Goal: Transaction & Acquisition: Purchase product/service

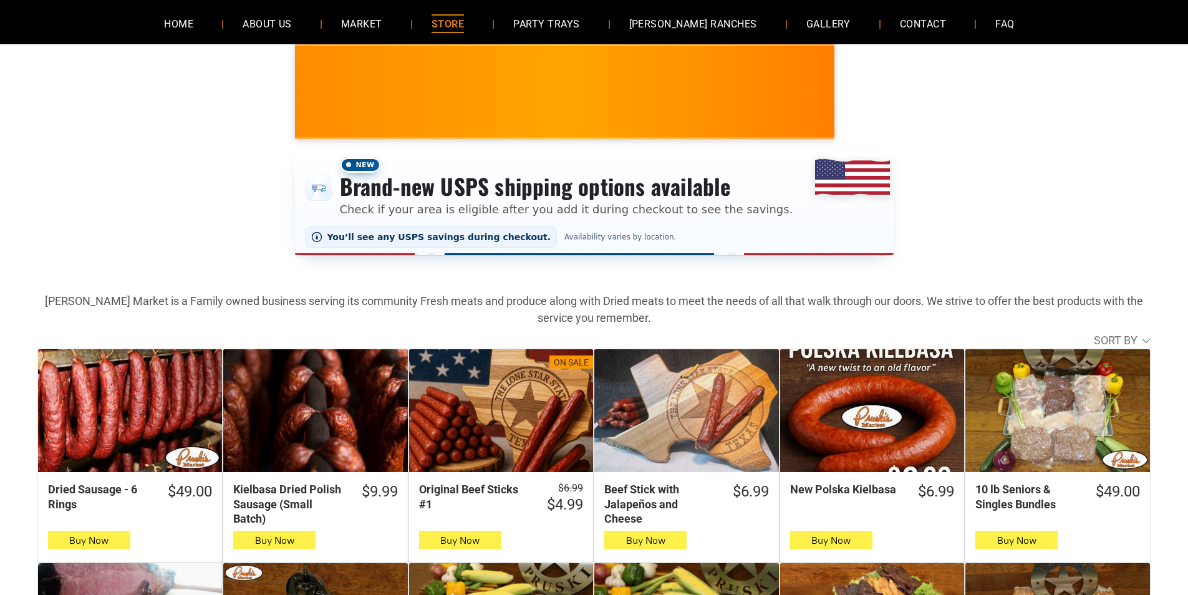
scroll to position [125, 0]
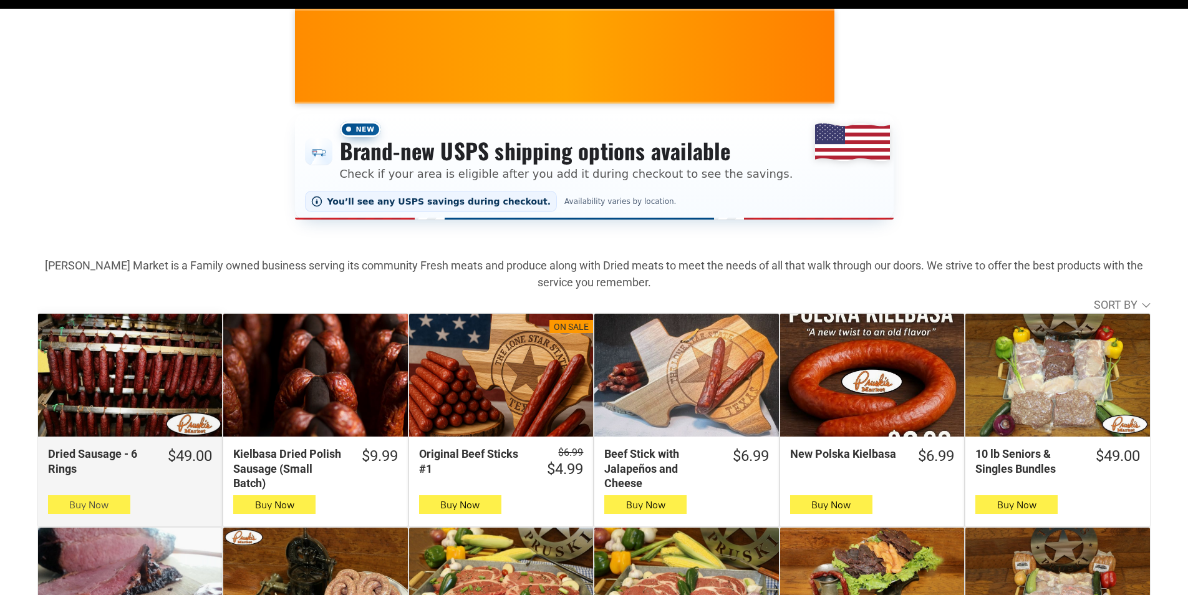
click at [127, 506] on button "Buy Now" at bounding box center [89, 504] width 82 height 19
click at [123, 501] on button "Buy Now" at bounding box center [89, 504] width 82 height 19
click at [79, 511] on span "Buy Now" at bounding box center [88, 505] width 39 height 12
